Goal: Task Accomplishment & Management: Complete application form

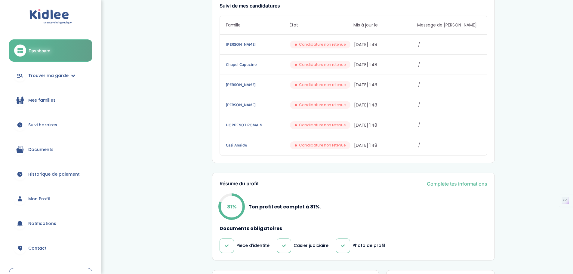
scroll to position [94, 0]
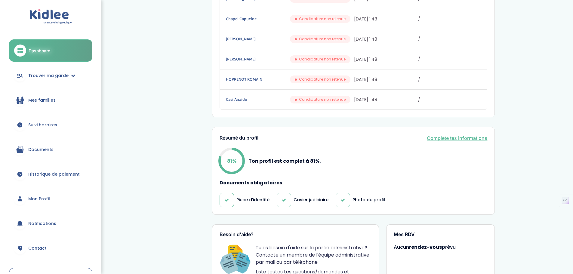
click at [445, 138] on link "Complète tes informations" at bounding box center [457, 138] width 60 height 7
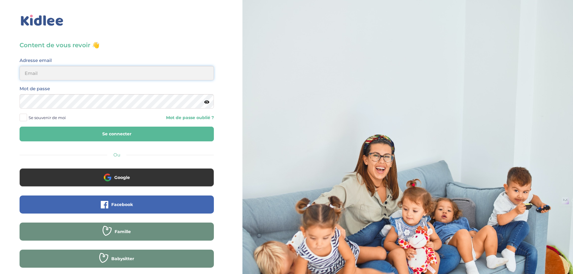
click at [105, 70] on input "email" at bounding box center [117, 73] width 194 height 14
type input "linatimsi73@gmail.com"
click at [138, 128] on button "Se connecter" at bounding box center [117, 134] width 194 height 15
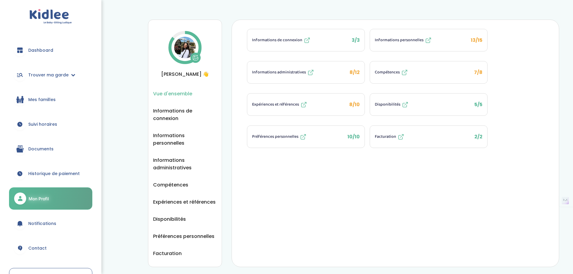
click at [446, 38] on button "Informations personnelles 13/15" at bounding box center [428, 40] width 117 height 22
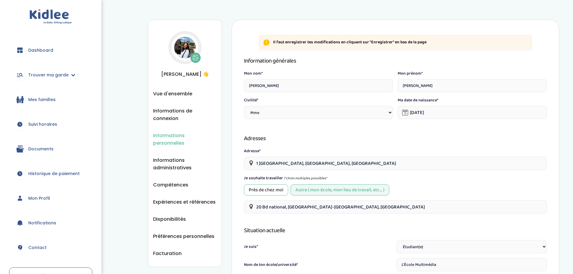
select select "1"
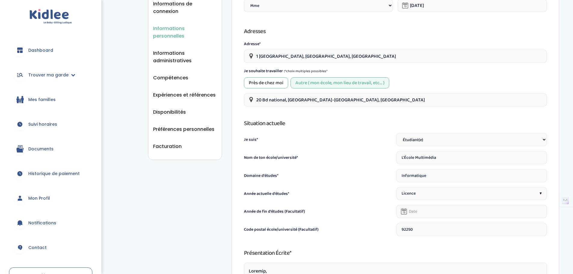
scroll to position [120, 0]
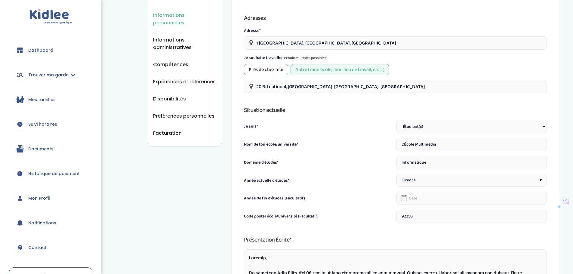
drag, startPoint x: 459, startPoint y: 143, endPoint x: 357, endPoint y: 144, distance: 102.3
click at [357, 144] on div "Nom de ton école/université* L'École Multimédia" at bounding box center [395, 144] width 303 height 13
click at [447, 144] on input "Groupe Alternanace la ddfense" at bounding box center [472, 144] width 150 height 13
click at [427, 140] on input "Groupe Alternanace la défense" at bounding box center [472, 144] width 150 height 13
type input "Groupe Alternance la défense"
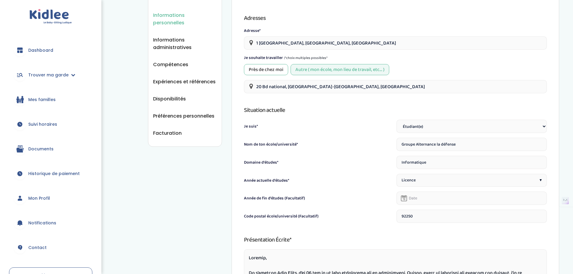
click at [435, 164] on input "Informatique" at bounding box center [472, 162] width 150 height 13
click at [468, 180] on div "Licence ▾" at bounding box center [472, 180] width 150 height 13
click at [443, 175] on div "Licence ▾" at bounding box center [472, 180] width 150 height 13
click at [428, 162] on input "Informatique" at bounding box center [472, 162] width 150 height 13
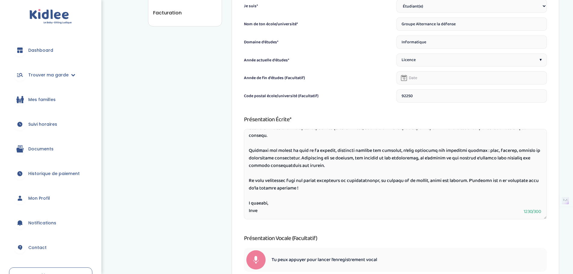
scroll to position [314, 0]
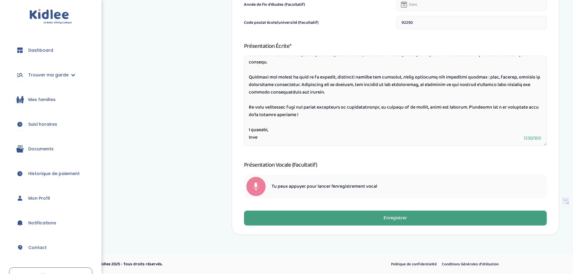
click at [414, 214] on button "Enregistrer" at bounding box center [395, 218] width 303 height 15
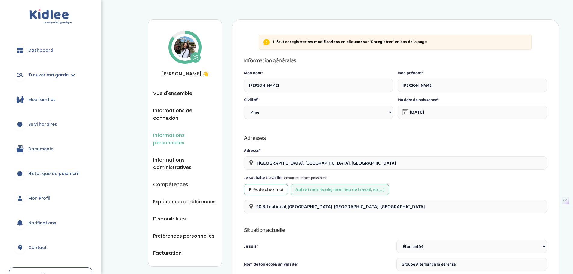
scroll to position [0, 0]
click at [171, 96] on span "Vue d'ensemble" at bounding box center [172, 94] width 39 height 8
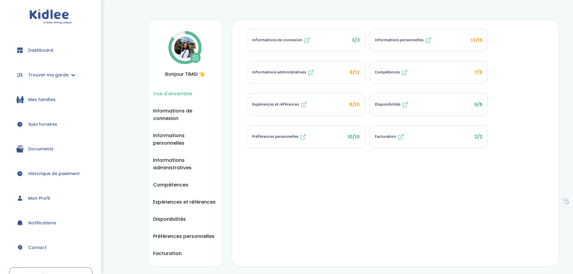
click at [461, 38] on button "Informations personnelles 13/15" at bounding box center [428, 40] width 117 height 22
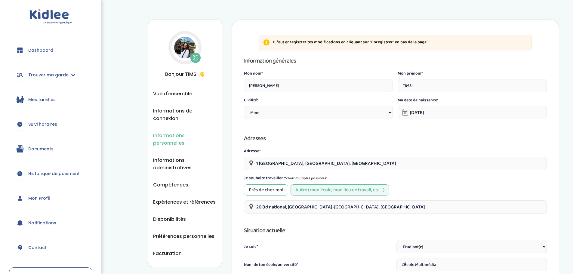
select select "1"
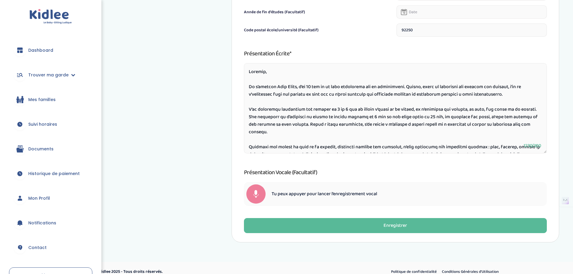
scroll to position [314, 0]
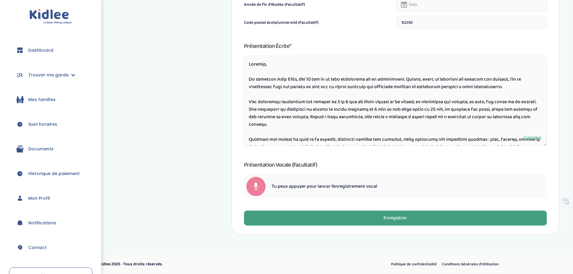
click at [421, 216] on button "Enregistrer" at bounding box center [395, 218] width 303 height 15
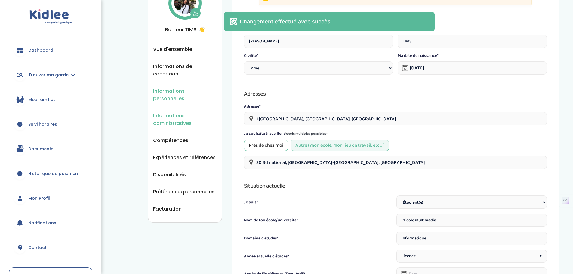
scroll to position [43, 0]
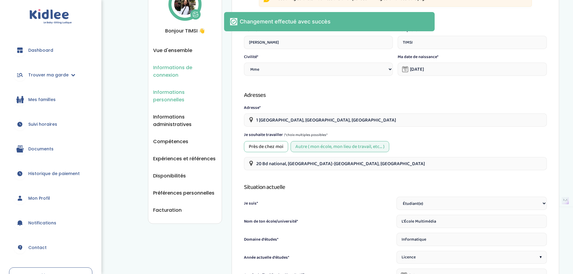
click at [165, 70] on span "Informations de connexion" at bounding box center [185, 71] width 64 height 15
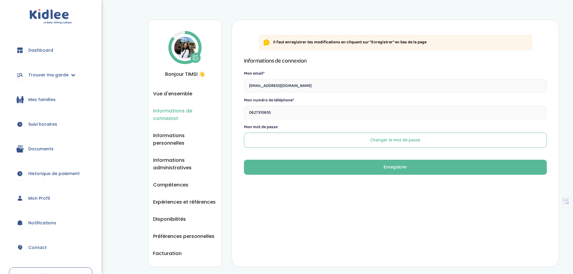
click at [178, 140] on ul "Vue d'ensemble Informations de connexion Informations personnelles Informations…" at bounding box center [185, 173] width 64 height 167
click at [173, 156] on span "Informations administratives" at bounding box center [185, 163] width 64 height 15
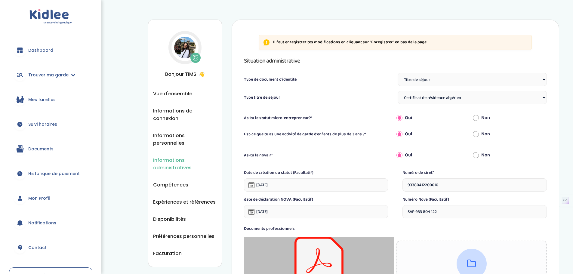
select select "Titre de séjour"
select select "Certificat de résidence algérien"
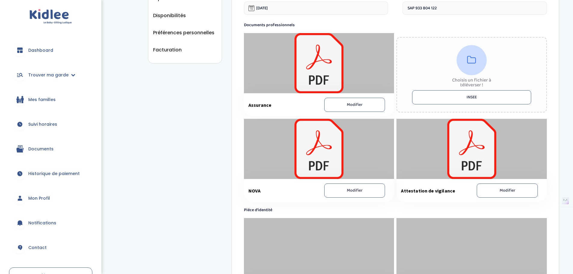
scroll to position [241, 0]
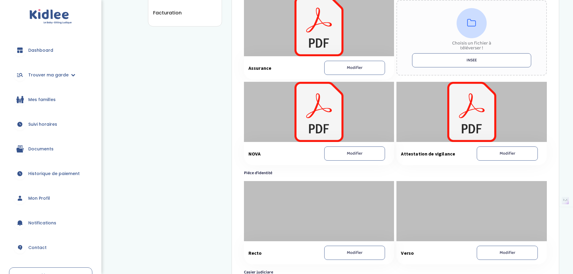
click at [497, 153] on button "Modifier" at bounding box center [507, 154] width 61 height 14
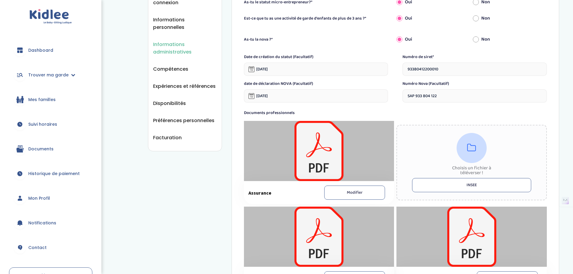
scroll to position [90, 0]
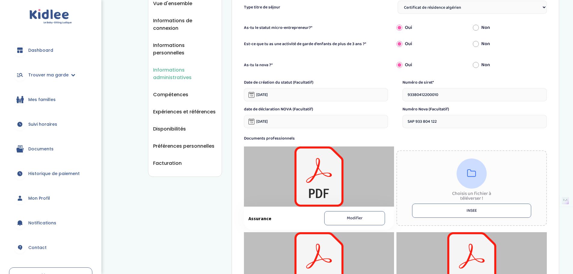
click at [24, 55] on link "Dashboard" at bounding box center [50, 50] width 83 height 22
